Goal: Transaction & Acquisition: Obtain resource

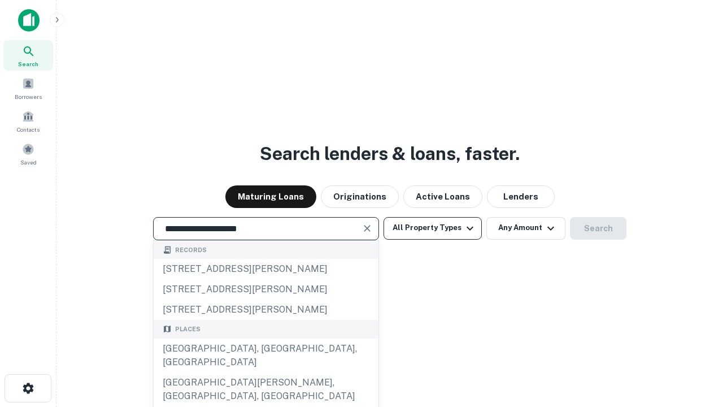
click at [266, 372] on div "Santa Monica, CA, USA" at bounding box center [266, 355] width 225 height 34
type input "**********"
click at [433, 228] on button "All Property Types" at bounding box center [433, 228] width 98 height 23
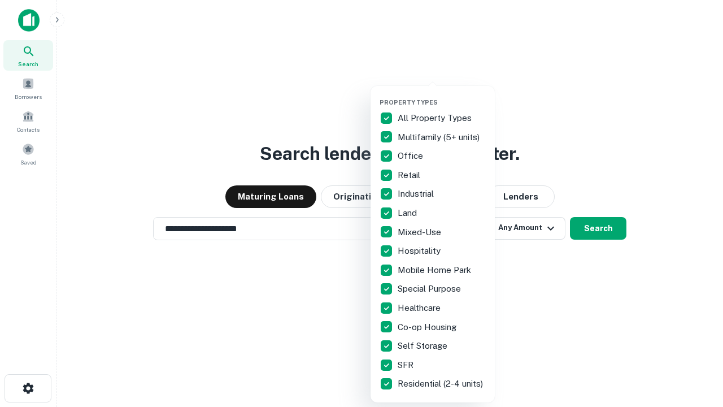
click at [442, 95] on button "button" at bounding box center [442, 95] width 124 height 1
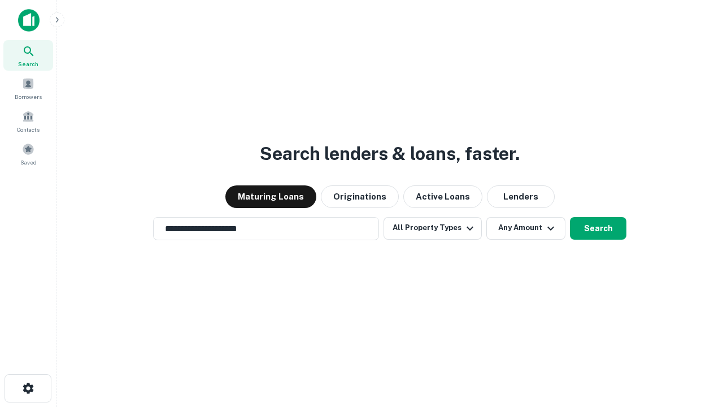
scroll to position [18, 0]
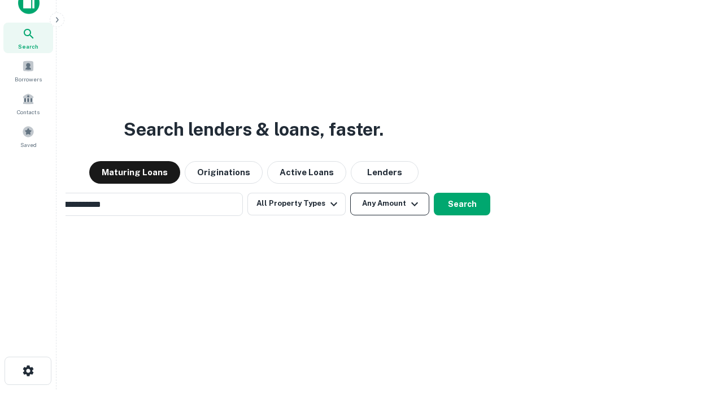
click at [350, 193] on button "Any Amount" at bounding box center [389, 204] width 79 height 23
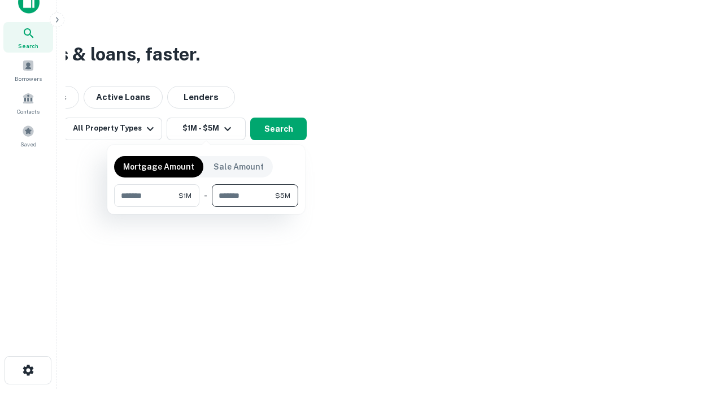
type input "*******"
click at [206, 207] on button "button" at bounding box center [206, 207] width 184 height 1
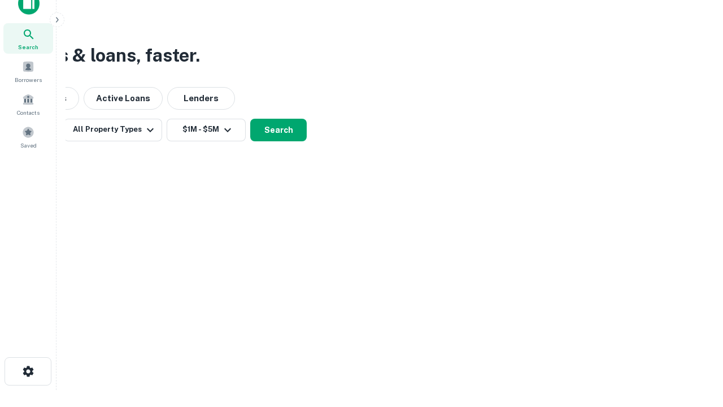
scroll to position [7, 208]
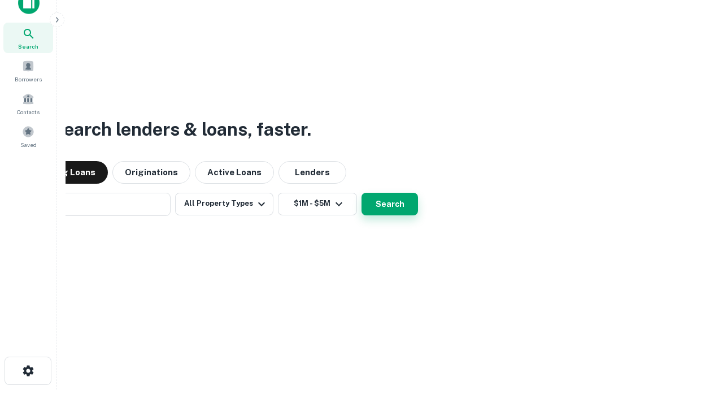
click at [362, 193] on button "Search" at bounding box center [390, 204] width 56 height 23
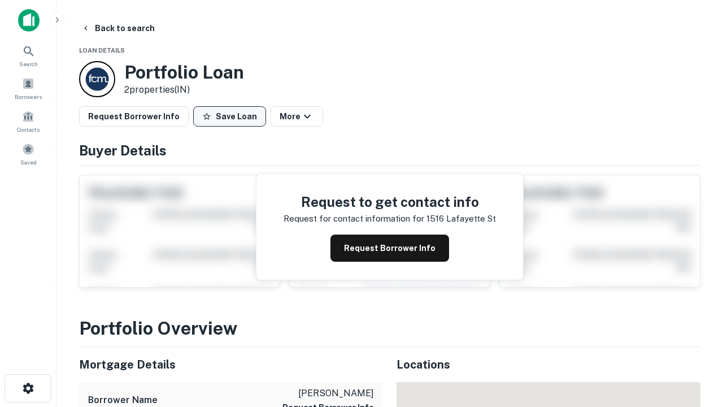
click at [229, 116] on button "Save Loan" at bounding box center [229, 116] width 73 height 20
